Goal: Information Seeking & Learning: Learn about a topic

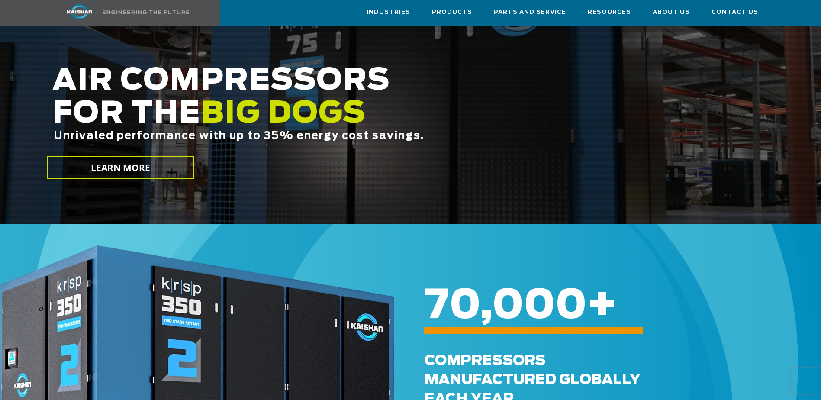
scroll to position [125, 0]
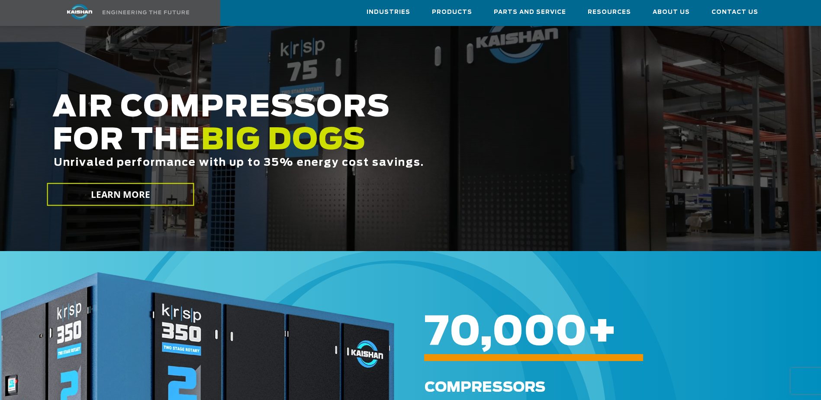
click at [664, 325] on div "70,000 +" at bounding box center [591, 331] width 394 height 31
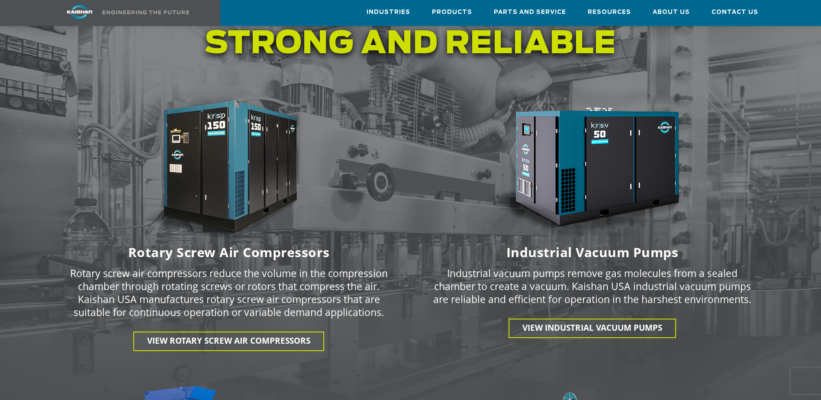
scroll to position [1120, 0]
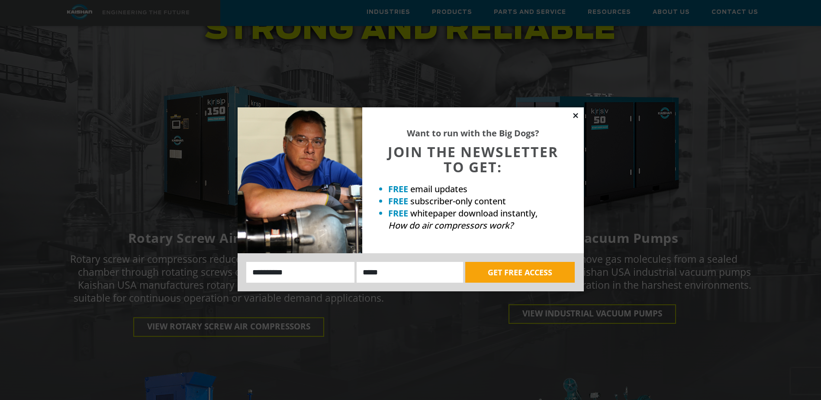
click at [577, 115] on icon at bounding box center [575, 116] width 8 height 8
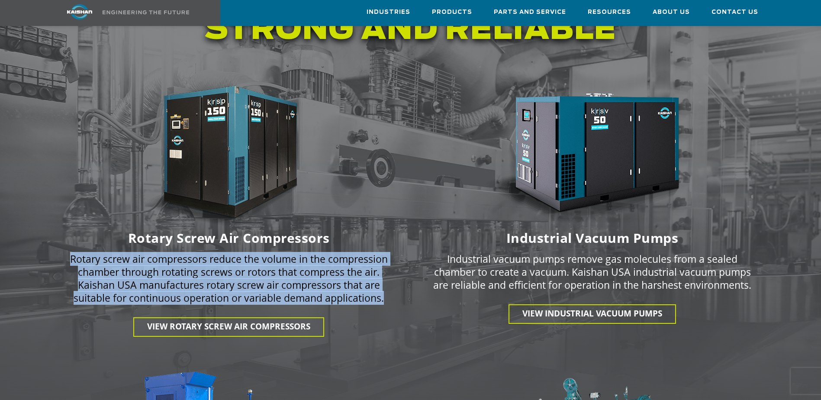
drag, startPoint x: 384, startPoint y: 282, endPoint x: 67, endPoint y: 248, distance: 318.9
click at [67, 248] on div "Rotary screw air compressors reduce the volume in the compression chamber throu…" at bounding box center [228, 281] width 363 height 71
drag, startPoint x: 67, startPoint y: 248, endPoint x: 100, endPoint y: 252, distance: 33.5
click at [100, 252] on p "Rotary screw air compressors reduce the volume in the compression chamber throu…" at bounding box center [229, 278] width 318 height 52
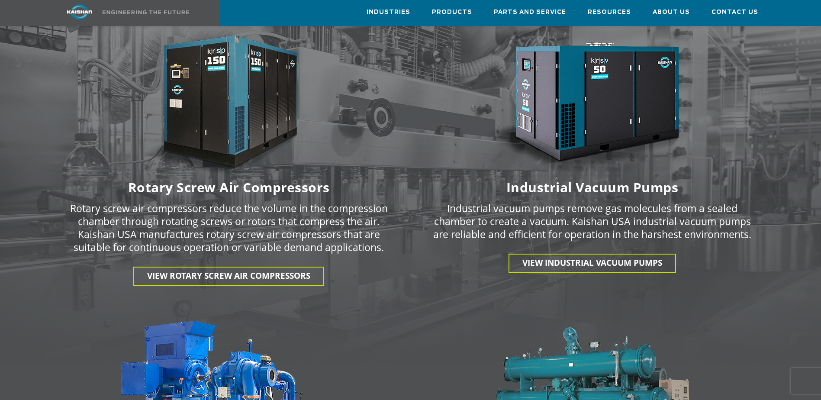
scroll to position [1171, 0]
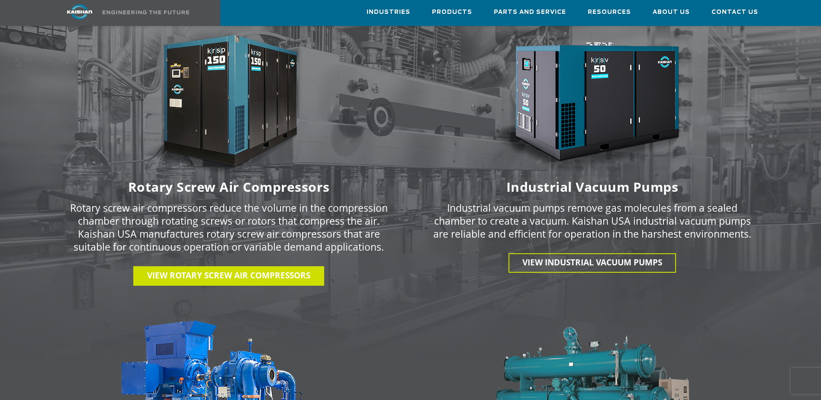
click at [248, 269] on span "View Rotary Screw Air Compressors" at bounding box center [228, 274] width 163 height 11
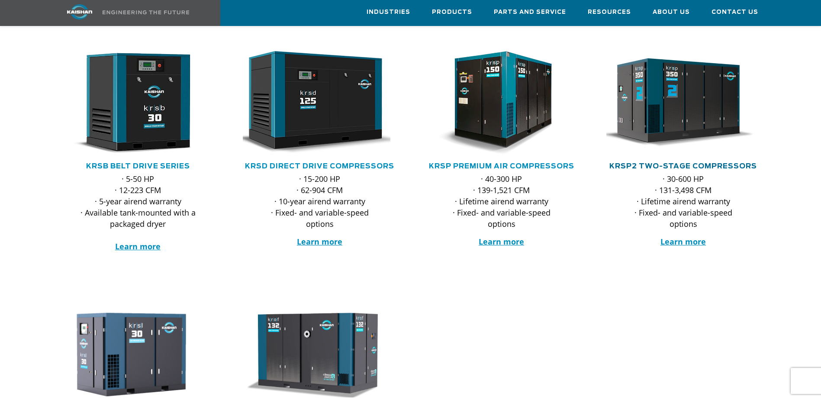
scroll to position [130, 0]
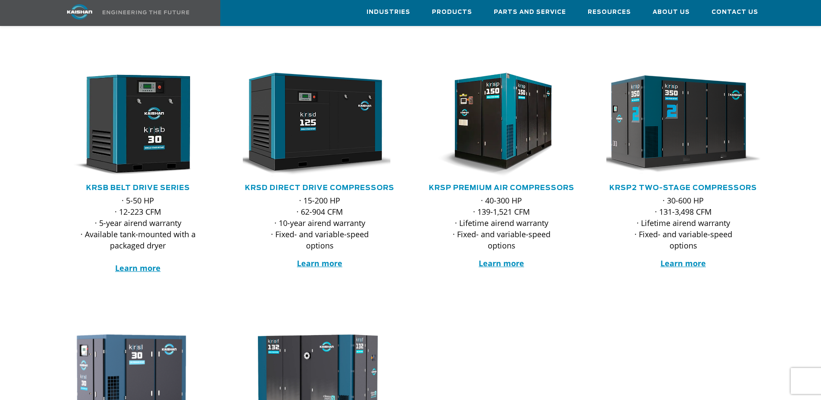
click at [684, 115] on img at bounding box center [677, 124] width 170 height 114
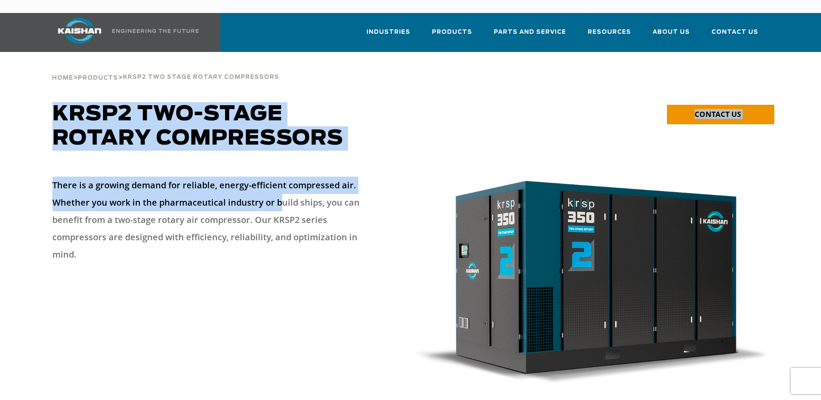
drag, startPoint x: 56, startPoint y: 111, endPoint x: 281, endPoint y: 190, distance: 238.6
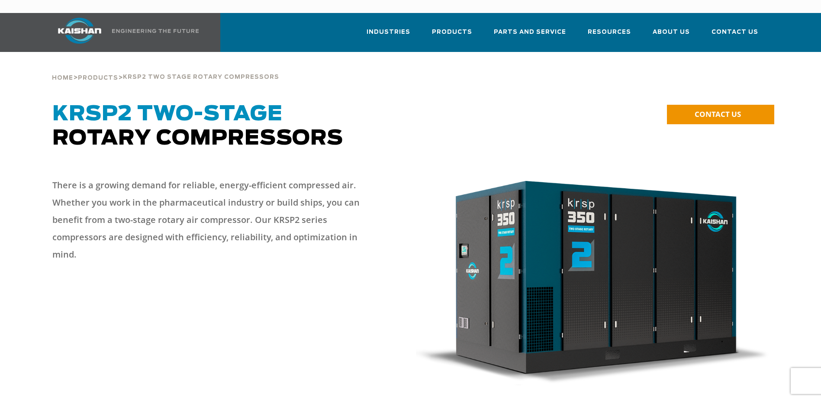
click at [283, 192] on p "There is a growing demand for reliable, energy-efficient compressed air. Whethe…" at bounding box center [214, 219] width 324 height 87
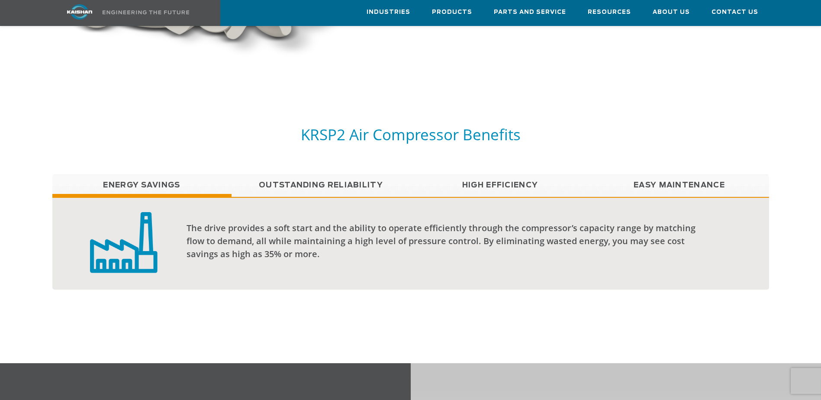
scroll to position [692, 0]
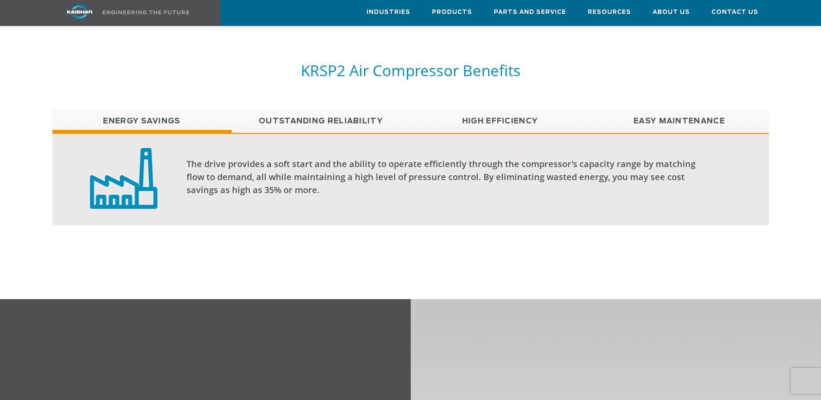
click at [325, 110] on link "Outstanding Reliability" at bounding box center [320, 121] width 179 height 22
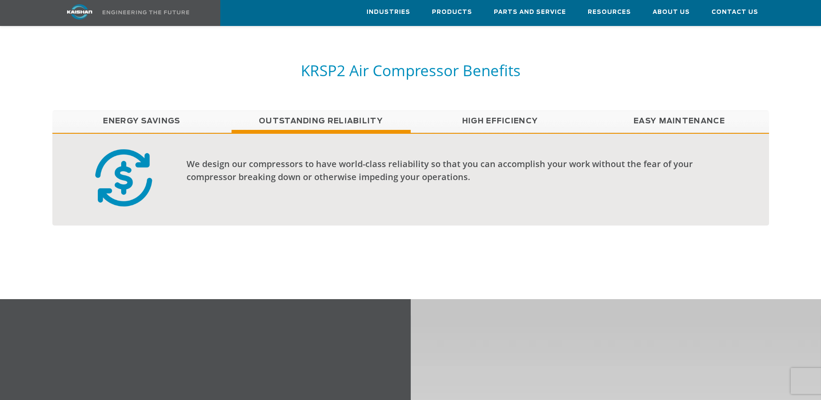
click at [522, 110] on link "High Efficiency" at bounding box center [499, 121] width 179 height 22
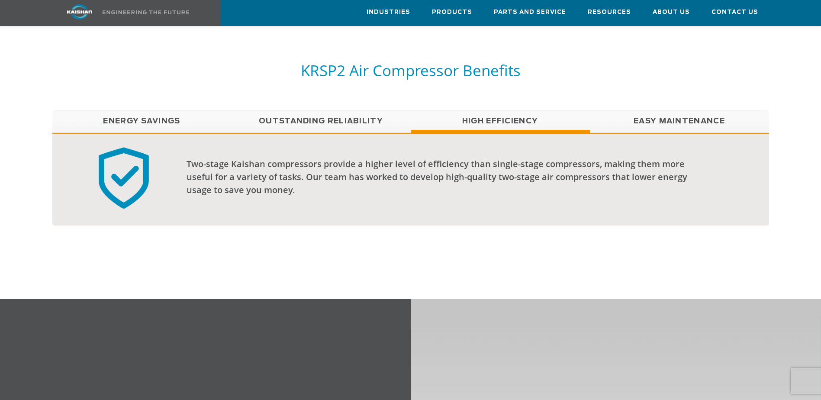
click at [635, 110] on link "Easy Maintenance" at bounding box center [679, 121] width 179 height 22
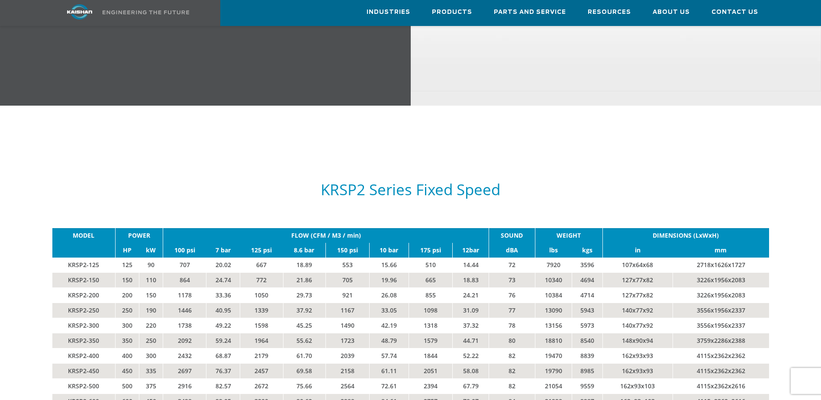
scroll to position [1427, 0]
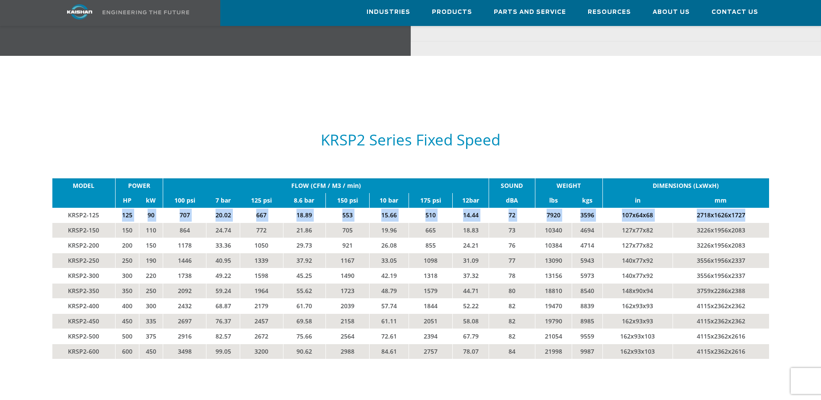
drag, startPoint x: 122, startPoint y: 201, endPoint x: 761, endPoint y: 205, distance: 638.9
click at [761, 208] on tr "KRSP2-125 125 90 707 20.02 667 18.89 553 15.66 510 14.44 72 7920 3596 107x64x68…" at bounding box center [410, 215] width 716 height 15
click at [761, 208] on td "2718x1626x1727" at bounding box center [720, 215] width 96 height 15
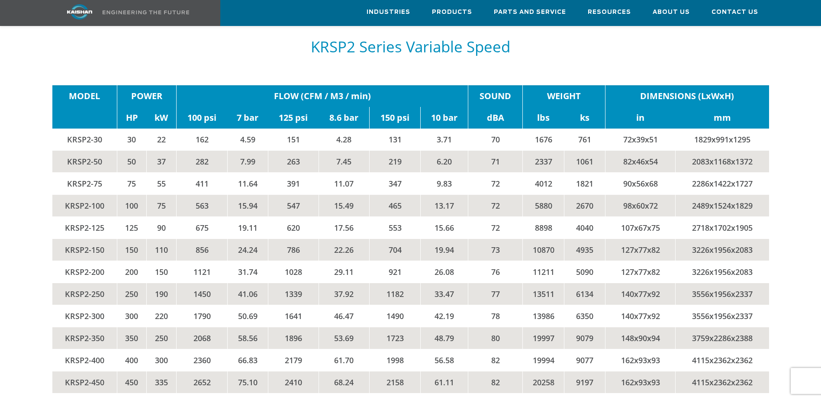
scroll to position [1817, 0]
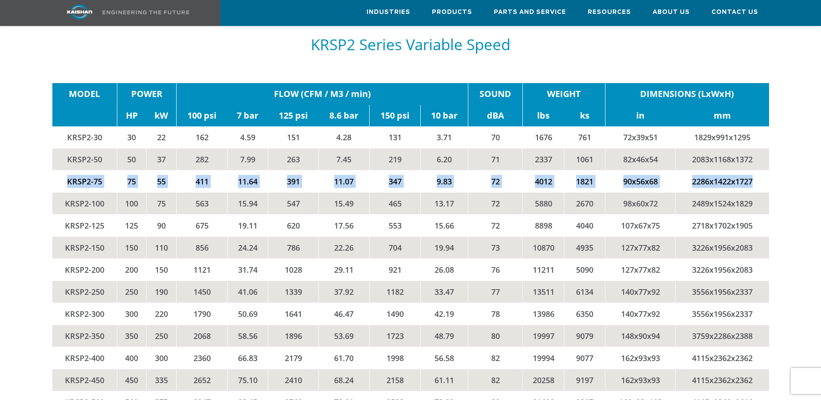
drag, startPoint x: 65, startPoint y: 168, endPoint x: 761, endPoint y: 166, distance: 695.9
click at [761, 170] on tr "KRSP2-75 75 55 411 11.64 391 11.07 347 9.83 72 4012 1821 90x56x68 2286x1422x1727" at bounding box center [410, 181] width 716 height 22
click at [761, 170] on td "2286x1422x1727" at bounding box center [721, 181] width 93 height 22
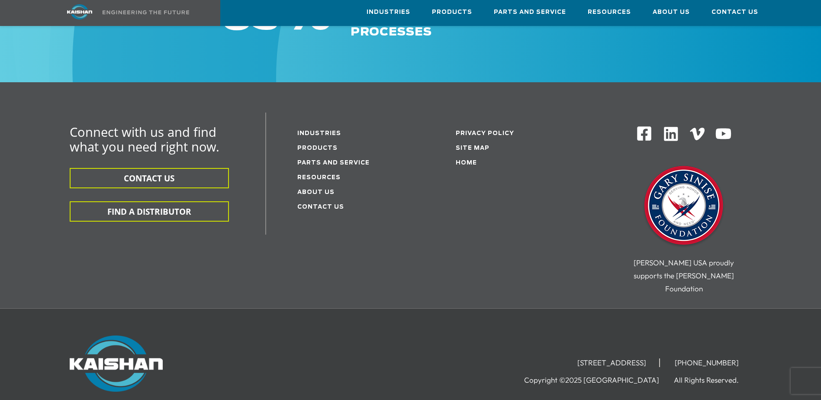
scroll to position [2842, 0]
